Goal: Check status: Check status

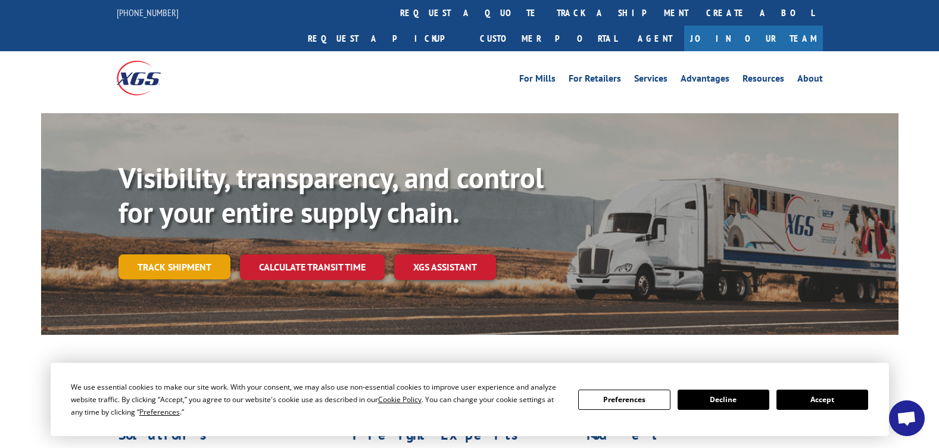
click at [188, 254] on link "Track shipment" at bounding box center [175, 266] width 112 height 25
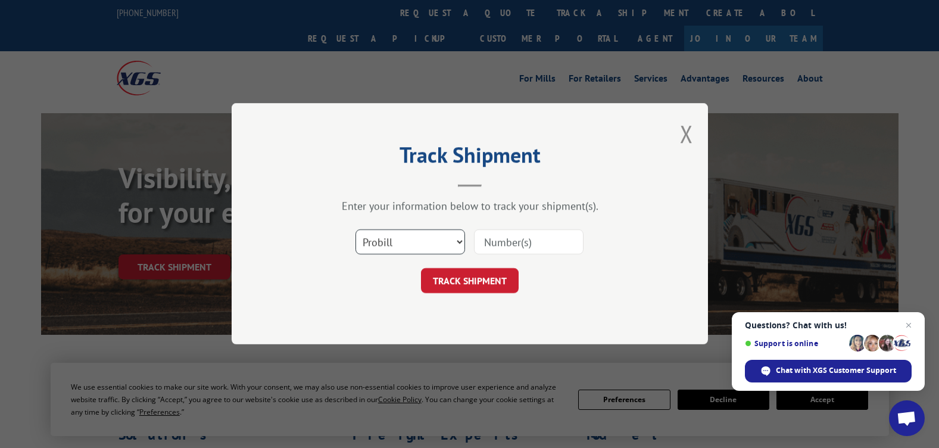
click at [460, 244] on select "Select category... Probill BOL PO" at bounding box center [411, 242] width 110 height 25
select select "po"
click at [356, 230] on select "Select category... Probill BOL PO" at bounding box center [411, 242] width 110 height 25
click at [521, 241] on input at bounding box center [529, 242] width 110 height 25
type input "136633"
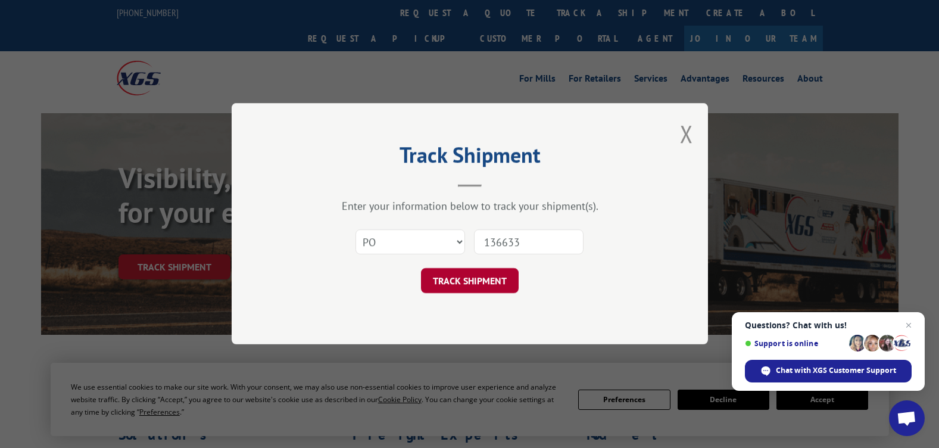
click at [495, 278] on button "TRACK SHIPMENT" at bounding box center [470, 281] width 98 height 25
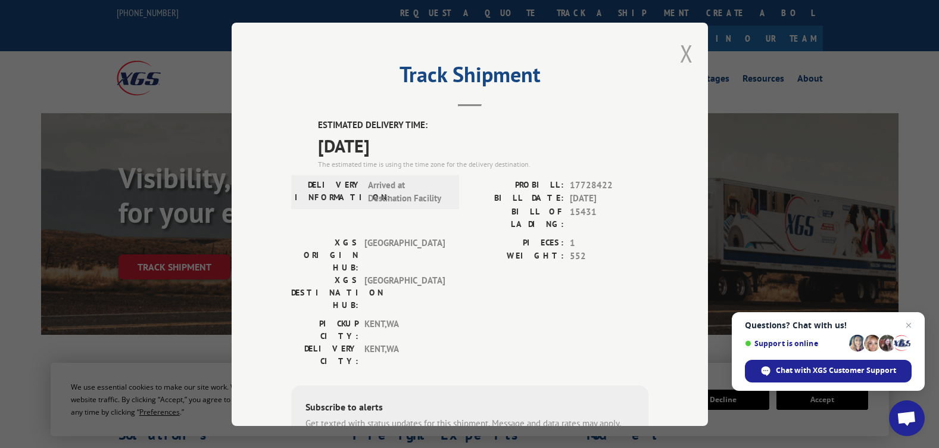
click at [682, 56] on button "Close modal" at bounding box center [686, 54] width 13 height 32
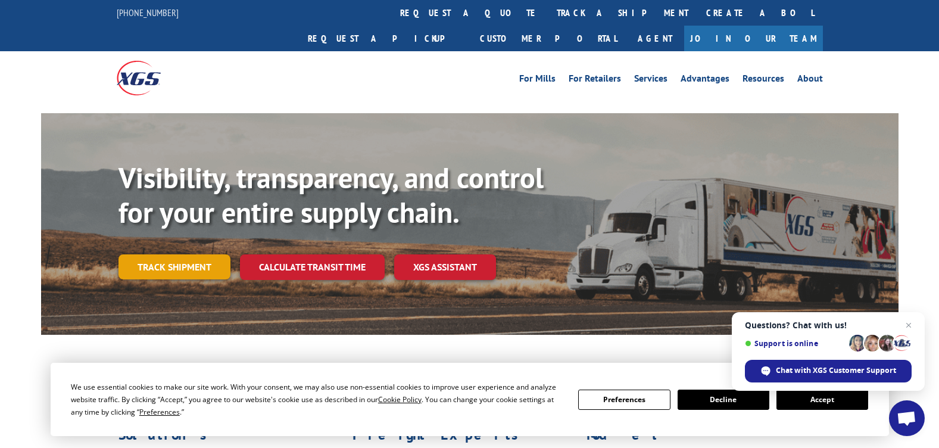
click at [173, 254] on link "Track shipment" at bounding box center [175, 266] width 112 height 25
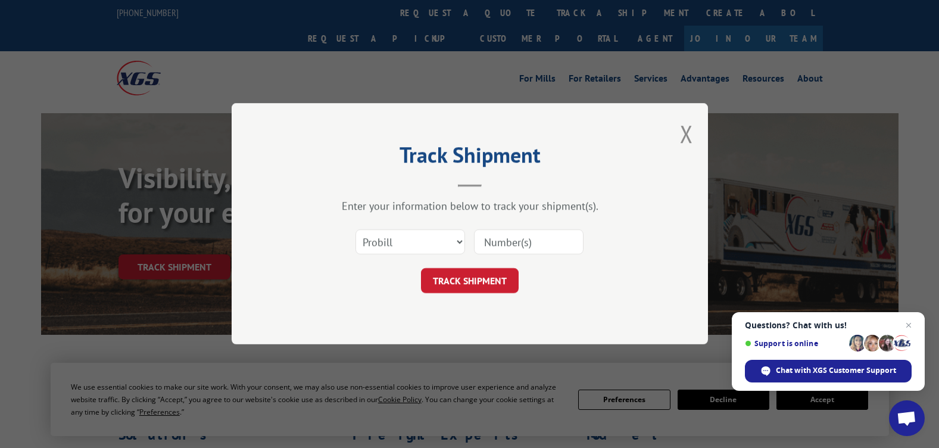
click at [485, 243] on input at bounding box center [529, 242] width 110 height 25
type input "15431"
click at [463, 280] on button "TRACK SHIPMENT" at bounding box center [470, 281] width 98 height 25
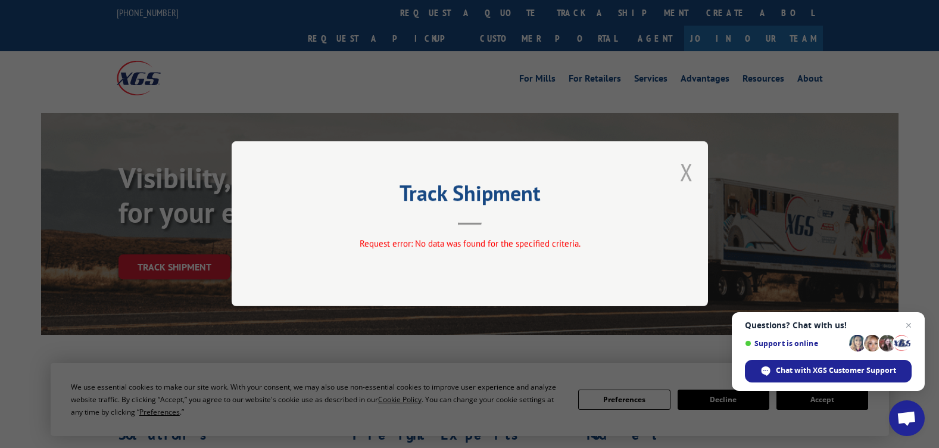
click at [683, 174] on button "Close modal" at bounding box center [686, 172] width 13 height 32
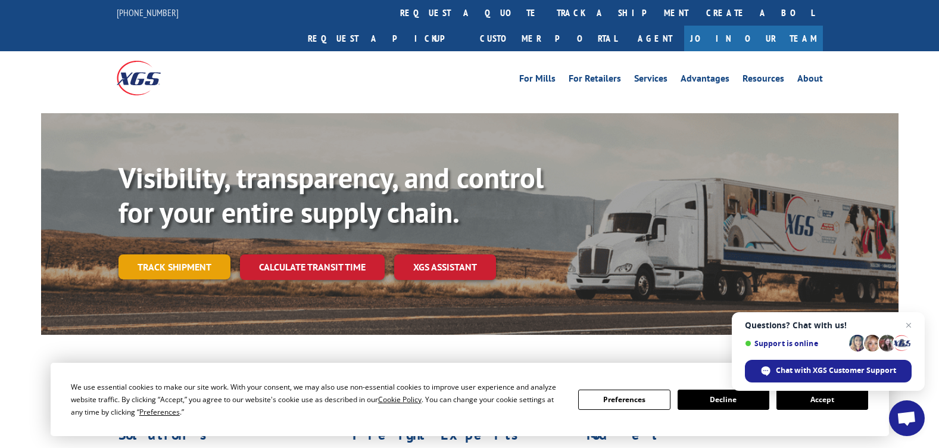
click at [152, 254] on link "Track shipment" at bounding box center [175, 266] width 112 height 25
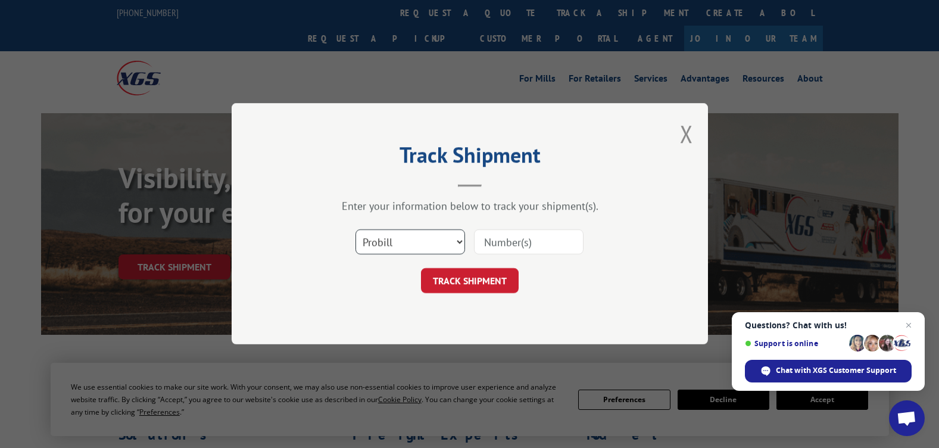
click at [461, 236] on select "Select category... Probill BOL PO" at bounding box center [411, 242] width 110 height 25
select select "bol"
click at [356, 230] on select "Select category... Probill BOL PO" at bounding box center [411, 242] width 110 height 25
click at [498, 241] on input at bounding box center [529, 242] width 110 height 25
type input "15431"
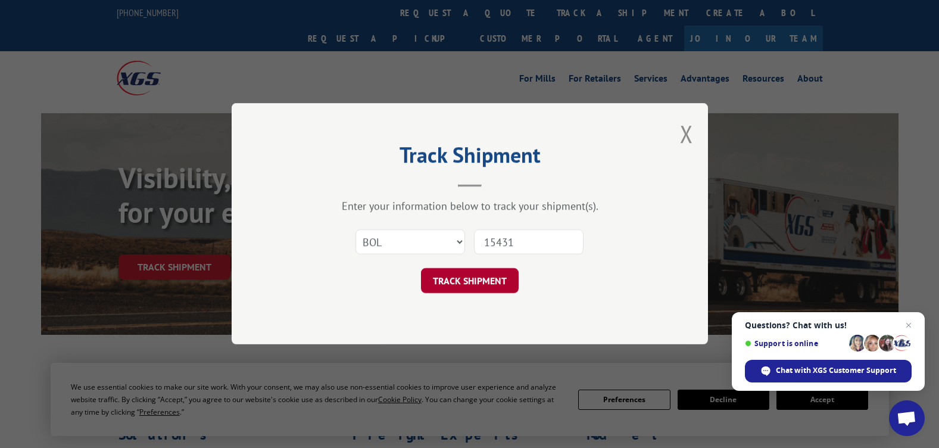
click at [457, 278] on button "TRACK SHIPMENT" at bounding box center [470, 281] width 98 height 25
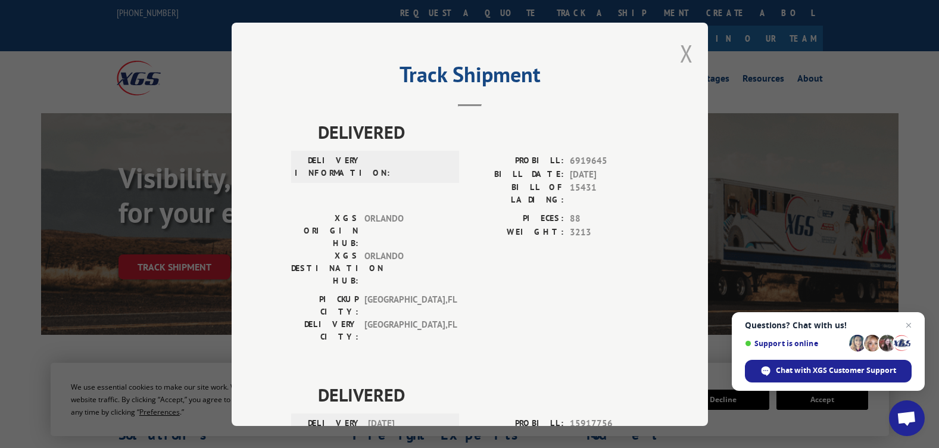
click at [684, 54] on button "Close modal" at bounding box center [686, 54] width 13 height 32
